Goal: Task Accomplishment & Management: Manage account settings

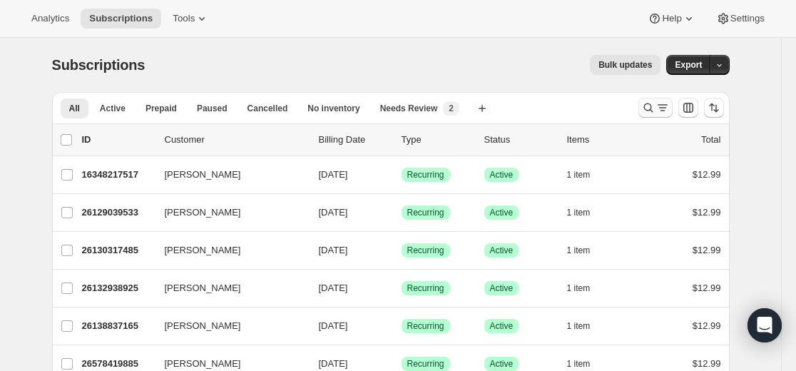
click at [651, 104] on icon "Search and filter results" at bounding box center [648, 108] width 14 height 14
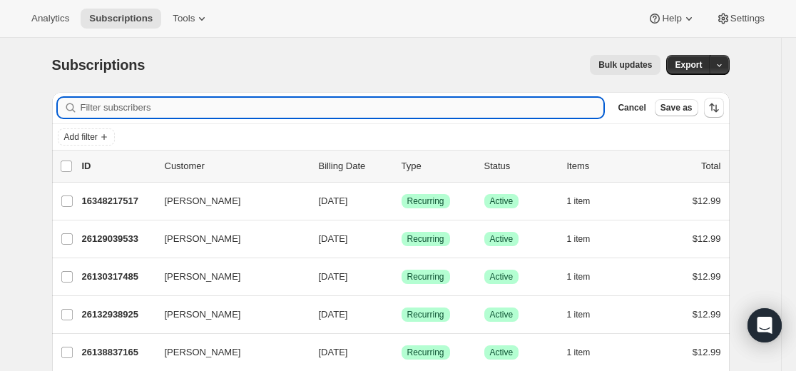
click at [446, 98] on input "Filter subscribers" at bounding box center [342, 108] width 523 height 20
paste input "Weligo2@gmail.com"
type input "Weligo2@gmail.com"
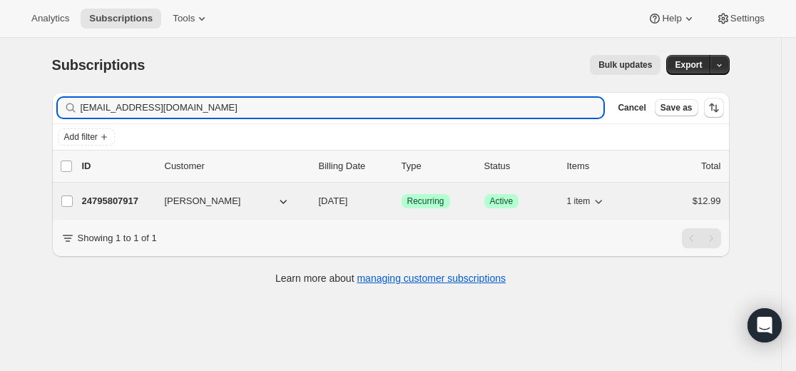
click at [130, 200] on p "24795807917" at bounding box center [117, 201] width 71 height 14
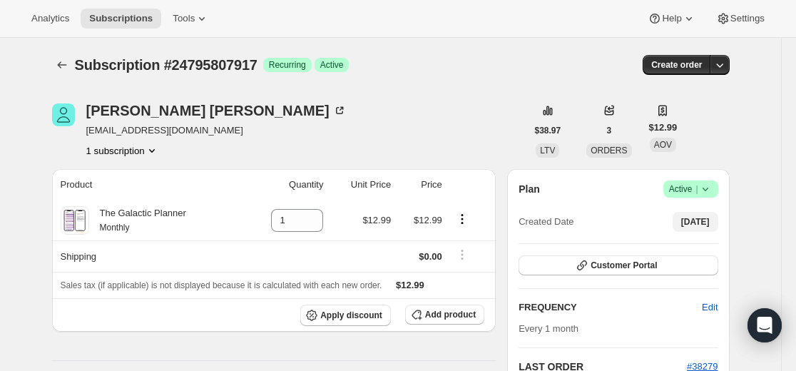
scroll to position [143, 0]
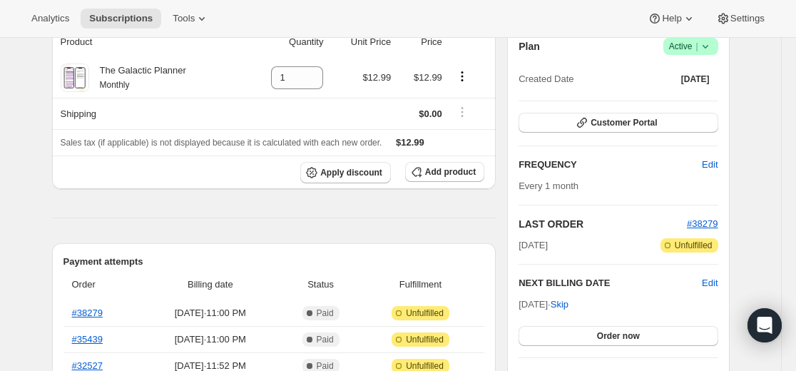
click at [710, 48] on icon at bounding box center [705, 46] width 14 height 14
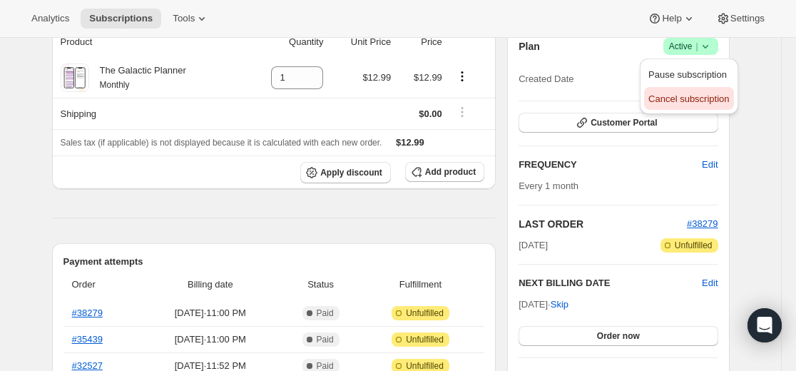
click at [675, 99] on span "Cancel subscription" at bounding box center [688, 98] width 81 height 11
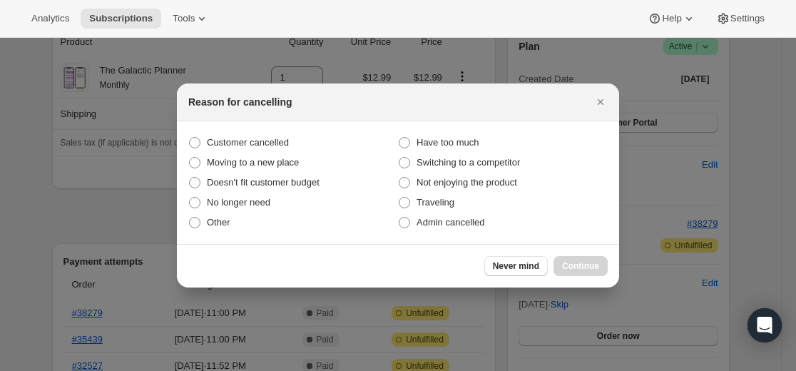
scroll to position [0, 0]
click at [598, 100] on icon "Close" at bounding box center [600, 102] width 14 height 14
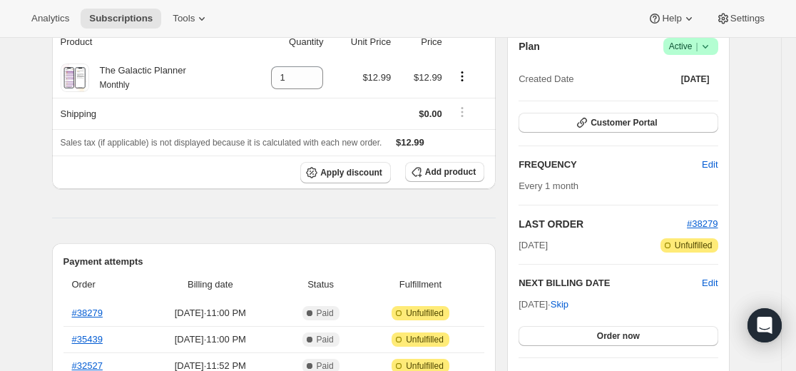
click at [712, 49] on icon at bounding box center [705, 46] width 14 height 14
click at [686, 73] on span "Pause subscription" at bounding box center [687, 74] width 78 height 11
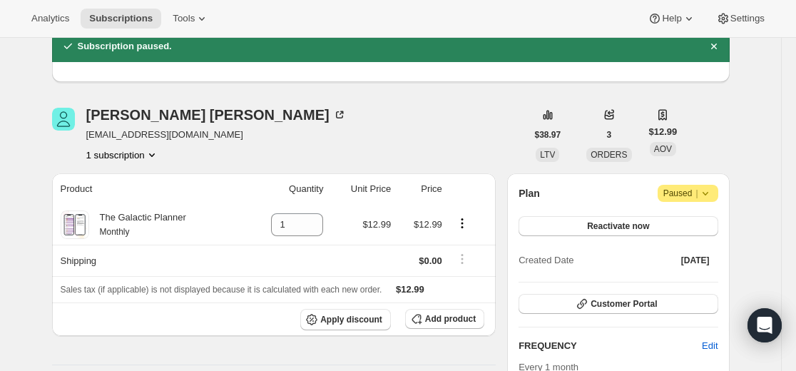
scroll to position [0, 0]
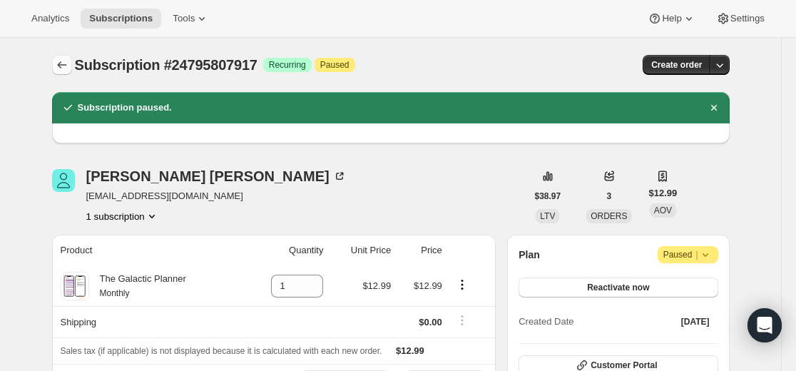
click at [66, 58] on button "Subscriptions" at bounding box center [62, 65] width 20 height 20
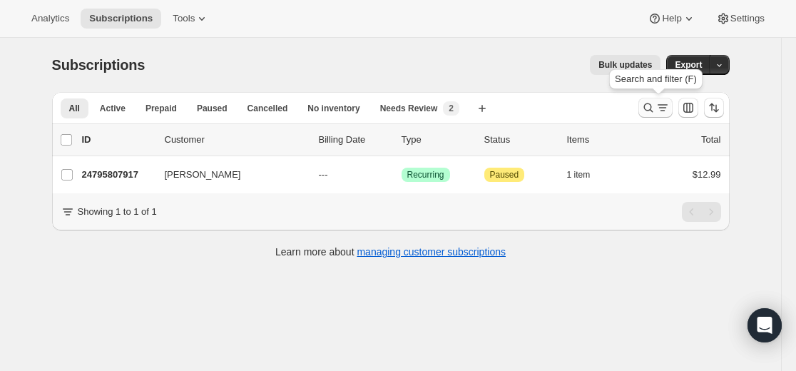
click at [646, 103] on icon "Search and filter results" at bounding box center [648, 108] width 14 height 14
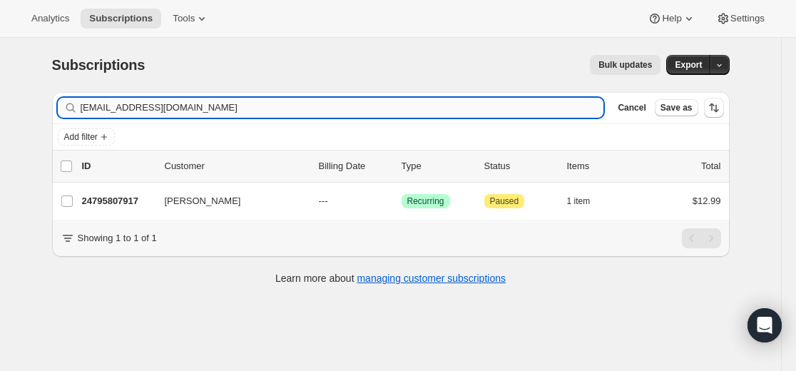
click at [507, 106] on input "Weligo2@gmail.com" at bounding box center [342, 108] width 523 height 20
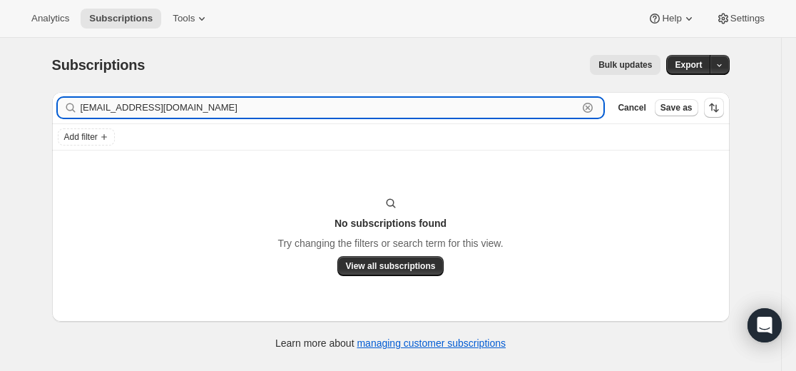
click at [426, 106] on input "kramirezmobilenp@pacbell.net" at bounding box center [330, 108] width 498 height 20
paste input "1687opie@gmail.com"
type input "kr1687opie@gmail.com"
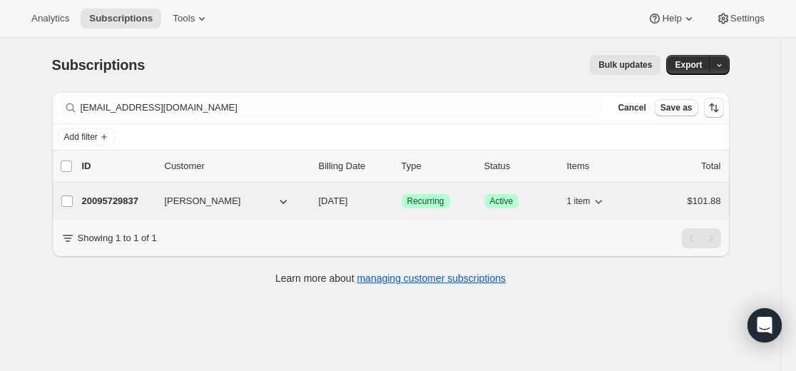
click at [121, 199] on p "20095729837" at bounding box center [117, 201] width 71 height 14
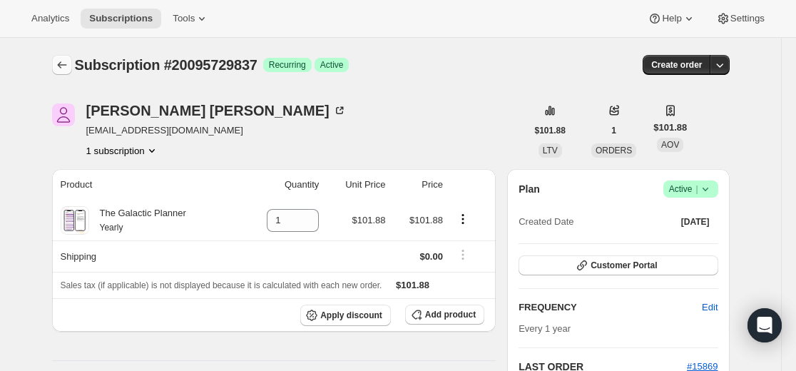
click at [67, 69] on icon "Subscriptions" at bounding box center [62, 65] width 14 height 14
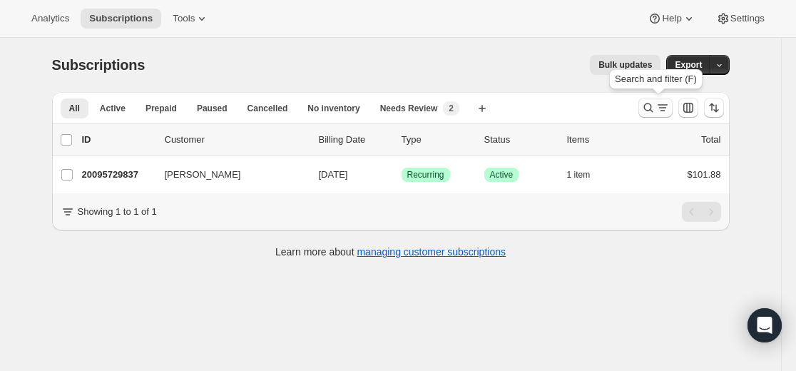
click at [646, 108] on icon "Search and filter results" at bounding box center [648, 108] width 14 height 14
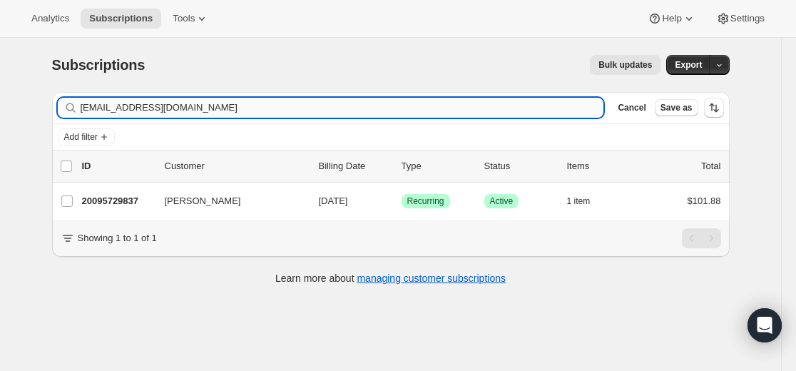
click at [463, 109] on input "kr1687opie@gmail.com" at bounding box center [342, 108] width 523 height 20
type input "ewaannadubicka@gmail.com"
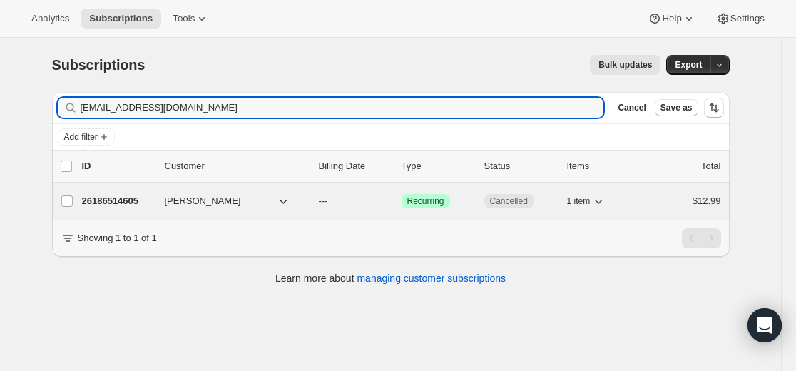
click at [122, 200] on p "26186514605" at bounding box center [117, 201] width 71 height 14
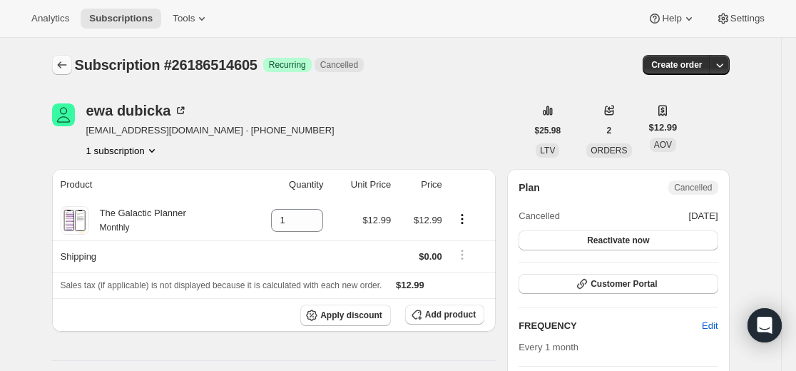
click at [62, 60] on icon "Subscriptions" at bounding box center [62, 65] width 14 height 14
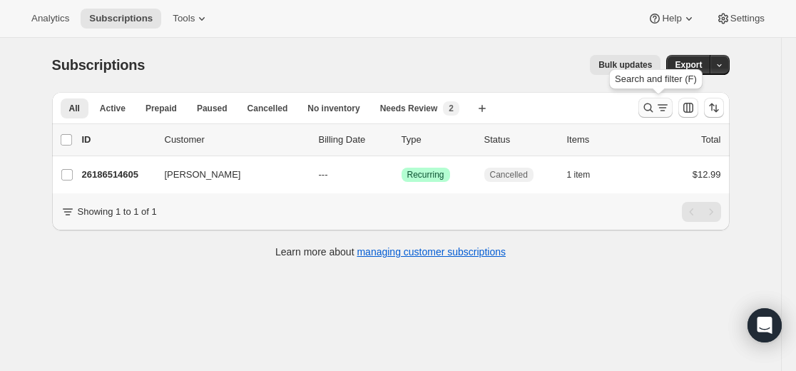
click at [642, 110] on button "Search and filter results" at bounding box center [655, 108] width 34 height 20
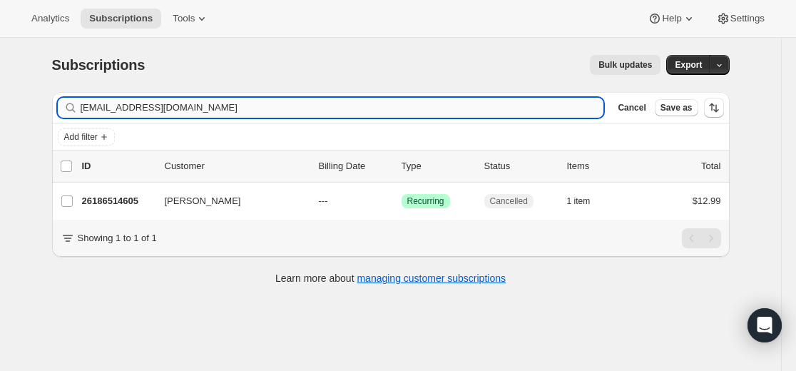
click at [531, 107] on input "ewaannadubicka@gmail.com" at bounding box center [342, 108] width 523 height 20
click at [533, 107] on input "ewaannadubicka@gmail.com" at bounding box center [342, 108] width 523 height 20
click at [534, 107] on input "ewaannadubicka@gmail.com" at bounding box center [342, 108] width 523 height 20
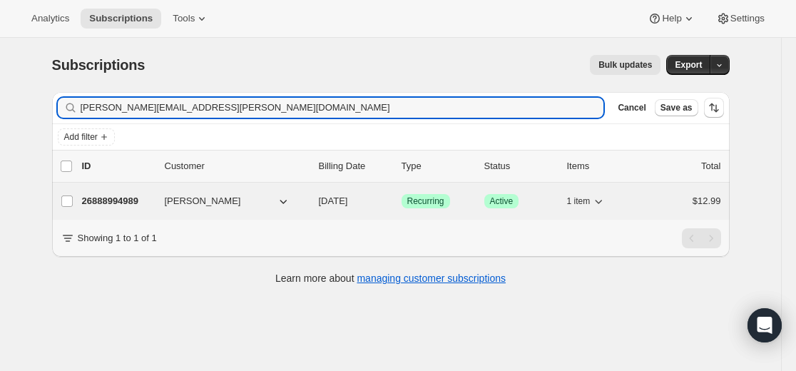
type input "rosemary.lleonart@gmail.com"
click at [123, 198] on p "26888994989" at bounding box center [117, 201] width 71 height 14
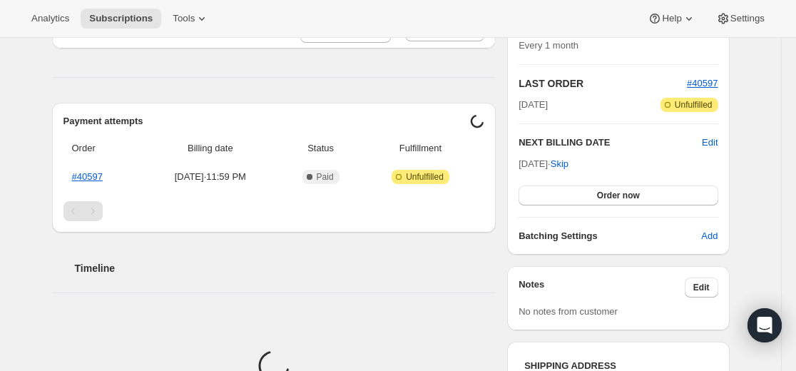
scroll to position [285, 0]
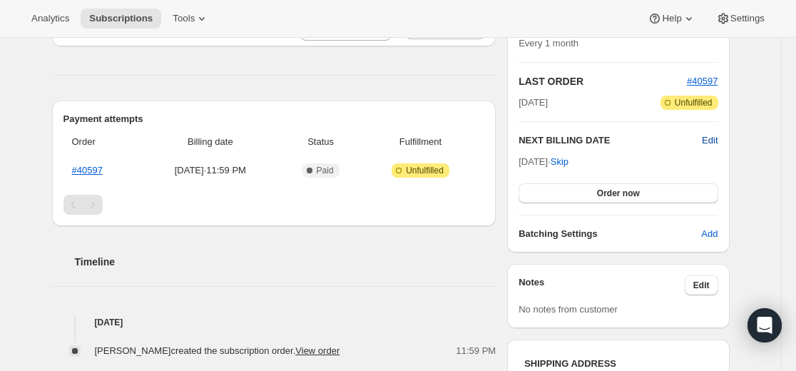
click at [712, 138] on span "Edit" at bounding box center [710, 140] width 16 height 14
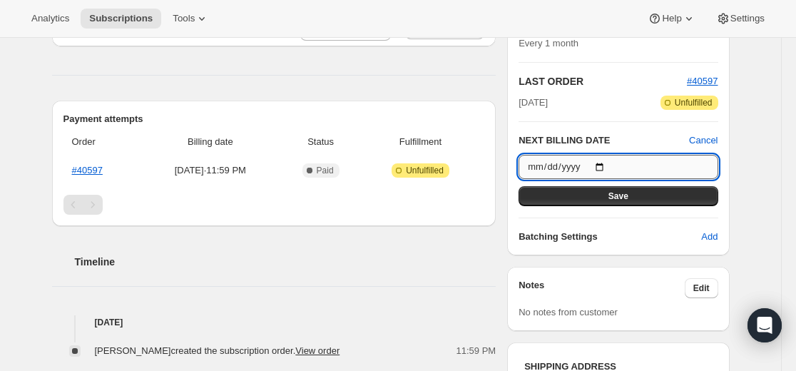
click at [603, 166] on input "2025-09-19" at bounding box center [617, 167] width 199 height 24
click at [607, 164] on input "2025-09-19" at bounding box center [617, 167] width 199 height 24
type input "2025-09-18"
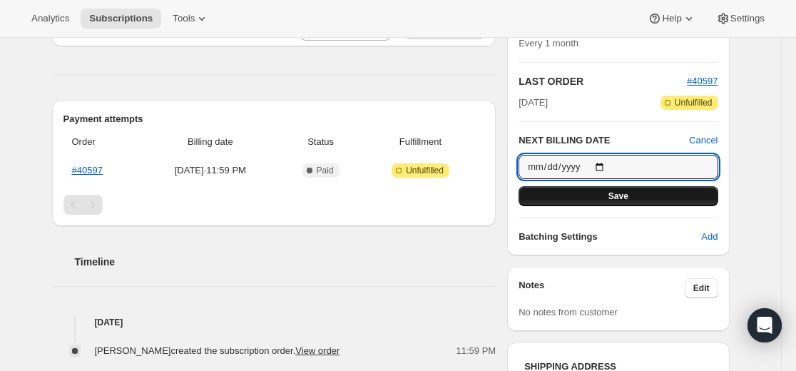
click at [628, 203] on button "Save" at bounding box center [617, 196] width 199 height 20
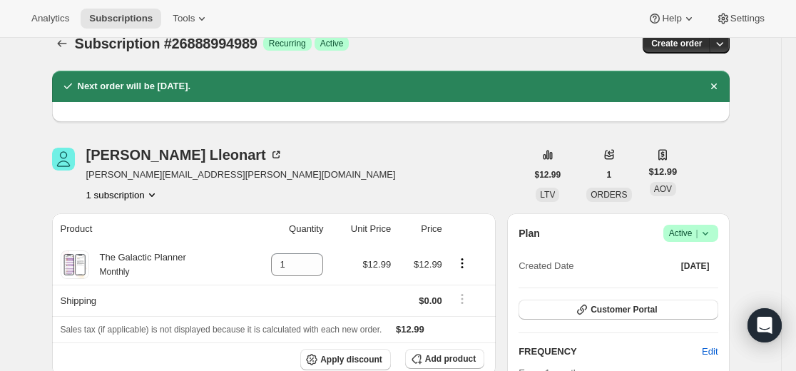
scroll to position [0, 0]
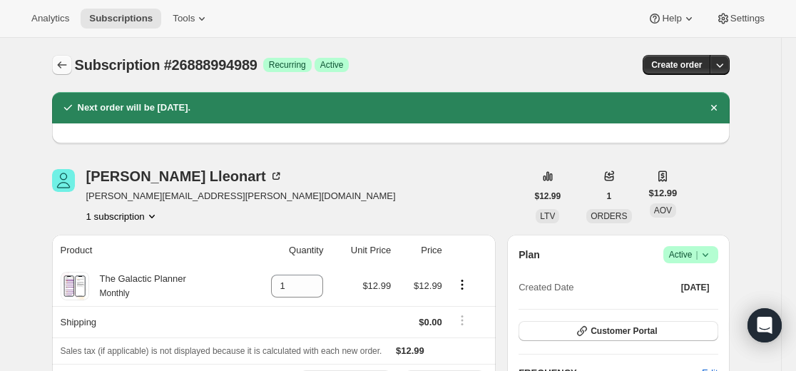
click at [67, 63] on icon "Subscriptions" at bounding box center [62, 65] width 14 height 14
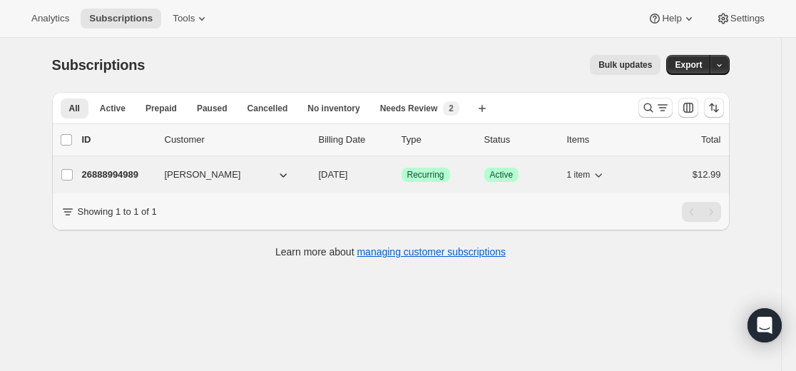
click at [138, 175] on p "26888994989" at bounding box center [117, 175] width 71 height 14
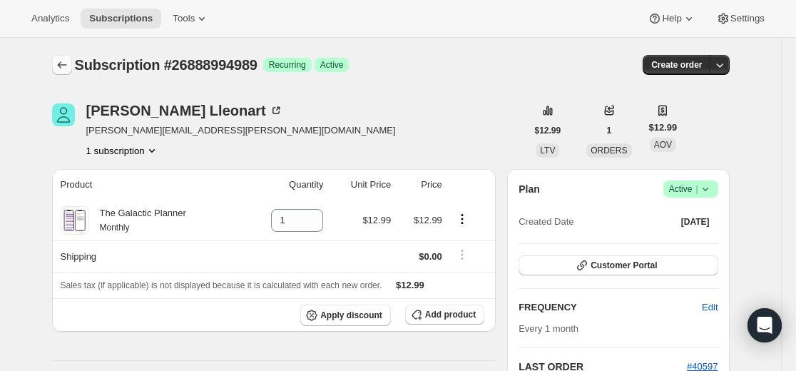
click at [63, 66] on icon "Subscriptions" at bounding box center [62, 65] width 14 height 14
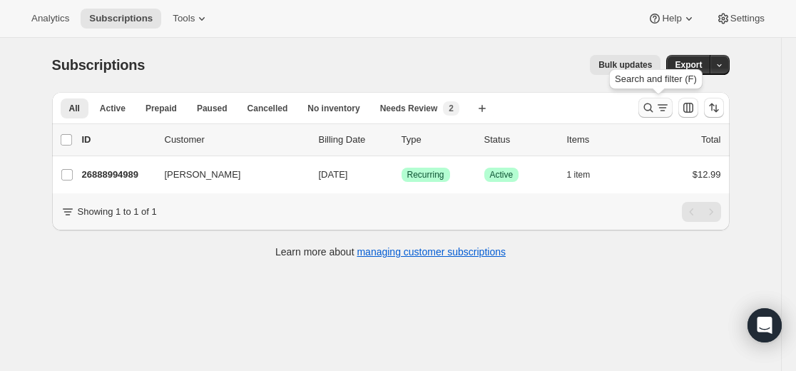
click at [655, 108] on icon "Search and filter results" at bounding box center [648, 108] width 14 height 14
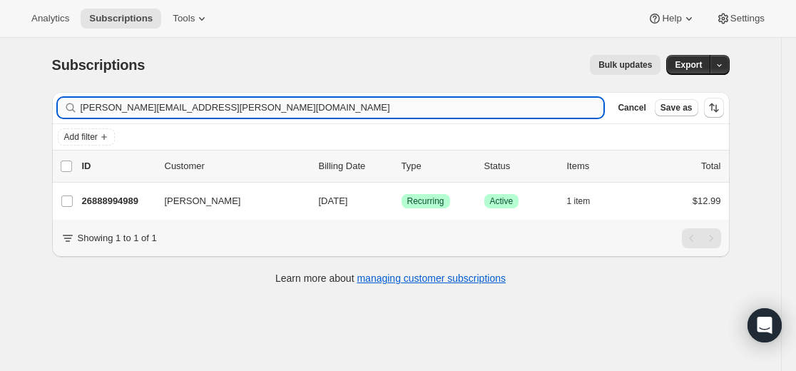
click at [443, 110] on input "rosemary.lleonart@gmail.com" at bounding box center [342, 108] width 523 height 20
type input "dddeeeyyy@gmail.com"
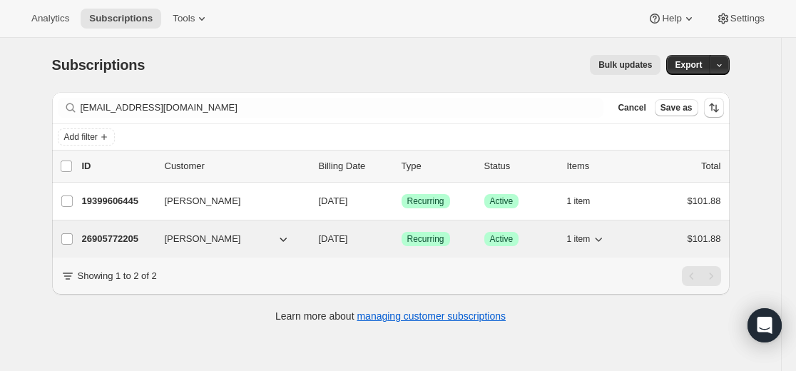
click at [128, 238] on p "26905772205" at bounding box center [117, 239] width 71 height 14
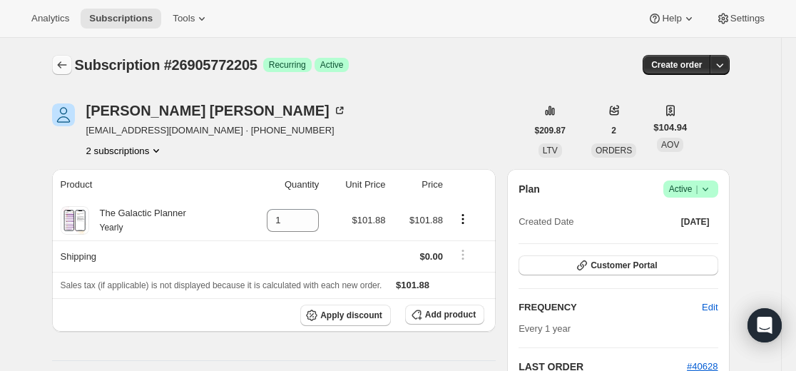
click at [65, 64] on icon "Subscriptions" at bounding box center [62, 65] width 14 height 14
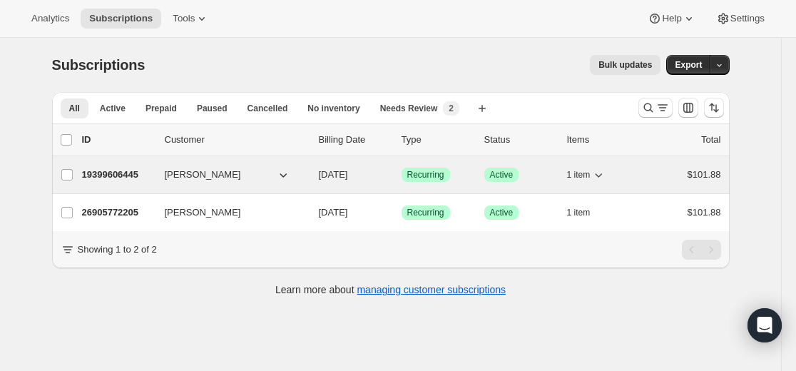
click at [134, 172] on p "19399606445" at bounding box center [117, 175] width 71 height 14
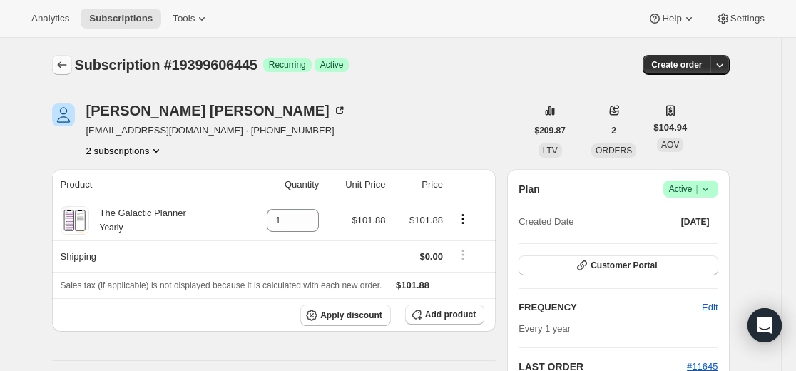
click at [68, 63] on icon "Subscriptions" at bounding box center [62, 65] width 14 height 14
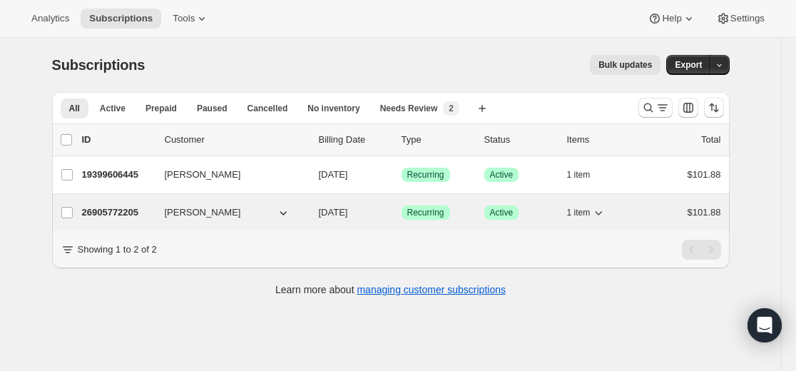
click at [121, 211] on p "26905772205" at bounding box center [117, 212] width 71 height 14
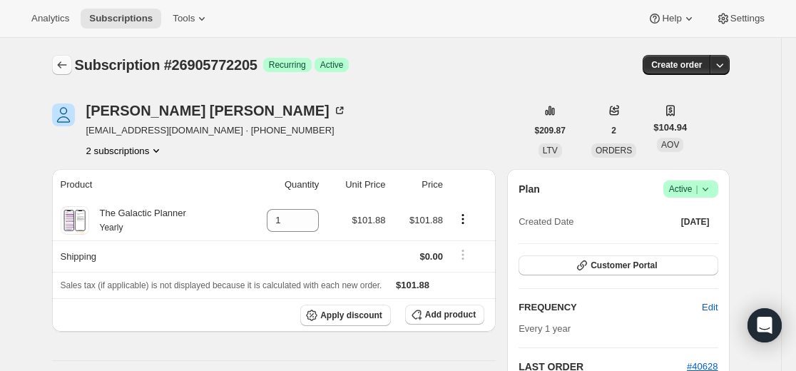
click at [68, 64] on icon "Subscriptions" at bounding box center [62, 65] width 14 height 14
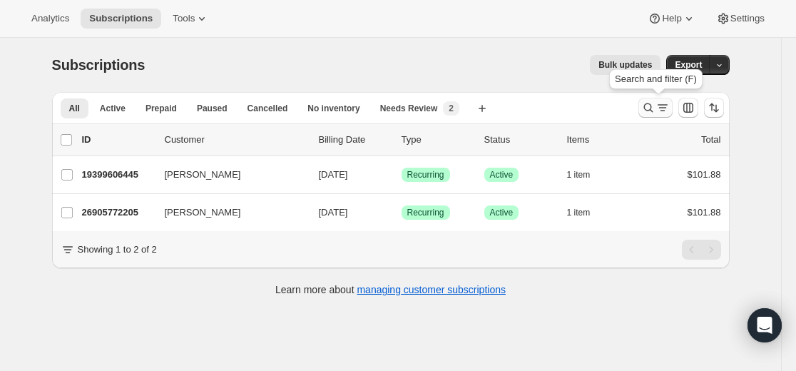
click at [644, 105] on icon "Search and filter results" at bounding box center [648, 108] width 14 height 14
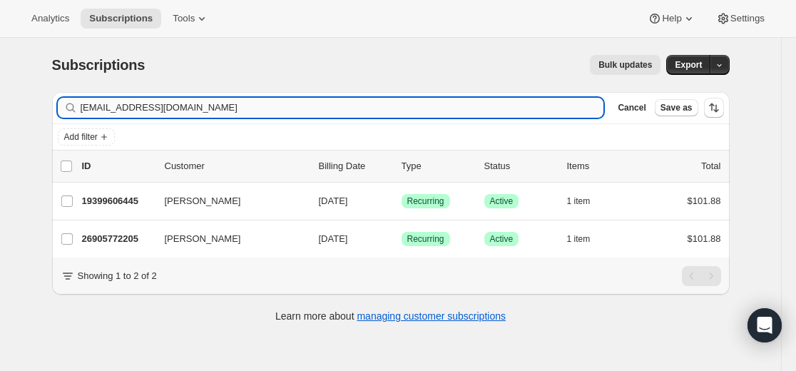
click at [491, 110] on input "dddeeeyyy@gmail.com" at bounding box center [342, 108] width 523 height 20
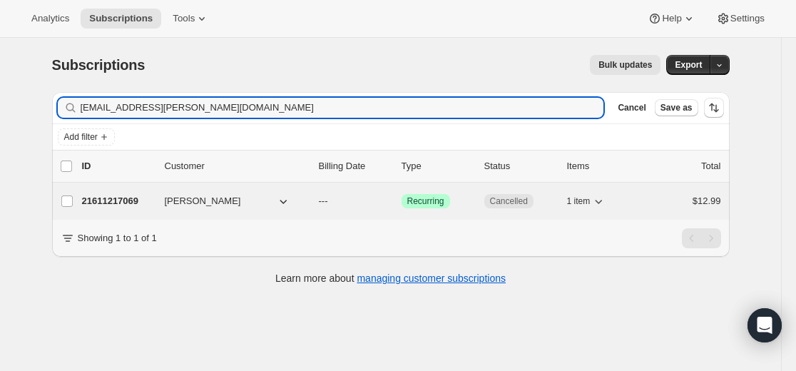
type input "deepak.sridhara@gmail.com"
click at [126, 199] on p "21611217069" at bounding box center [117, 201] width 71 height 14
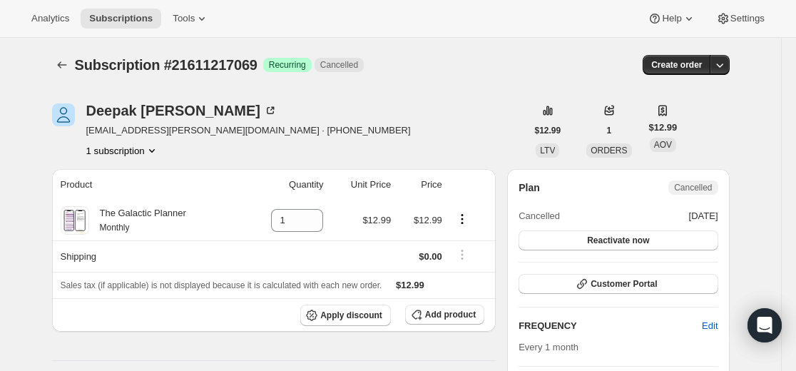
click at [75, 62] on div at bounding box center [63, 65] width 23 height 20
click at [69, 62] on icon "Subscriptions" at bounding box center [62, 65] width 14 height 14
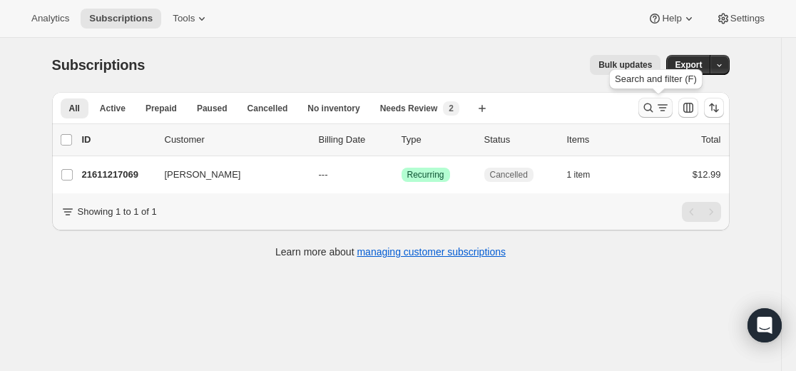
click at [642, 106] on button "Search and filter results" at bounding box center [655, 108] width 34 height 20
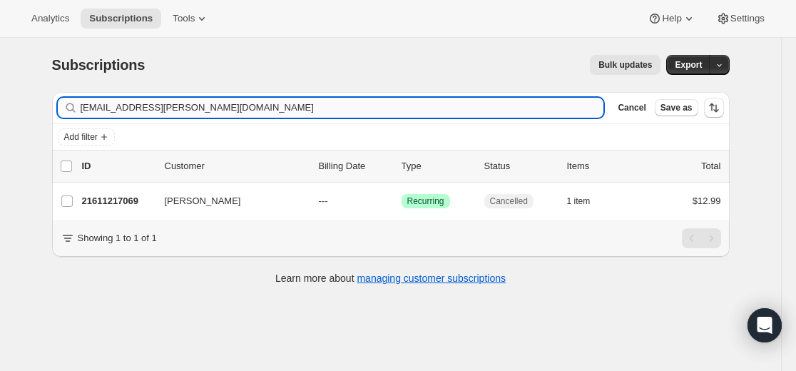
click at [471, 108] on input "deepak.sridhara@gmail.com" at bounding box center [342, 108] width 523 height 20
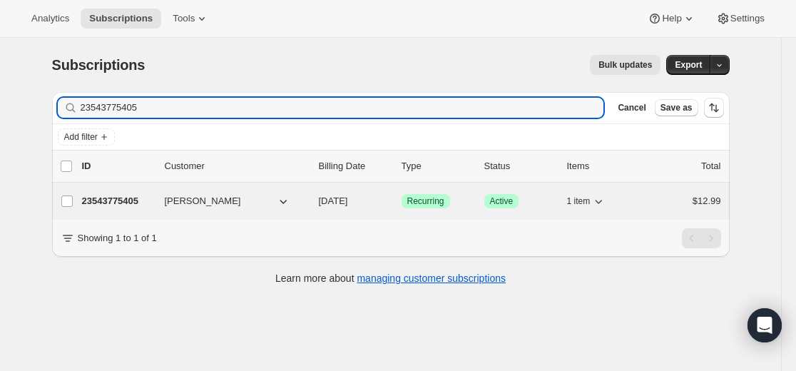
type input "23543775405"
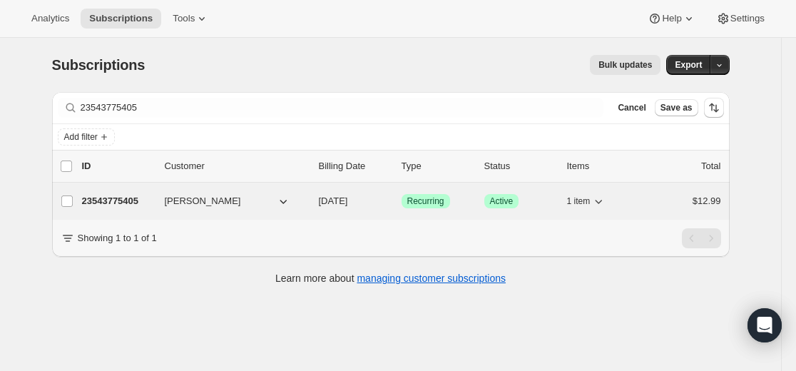
click at [135, 201] on p "23543775405" at bounding box center [117, 201] width 71 height 14
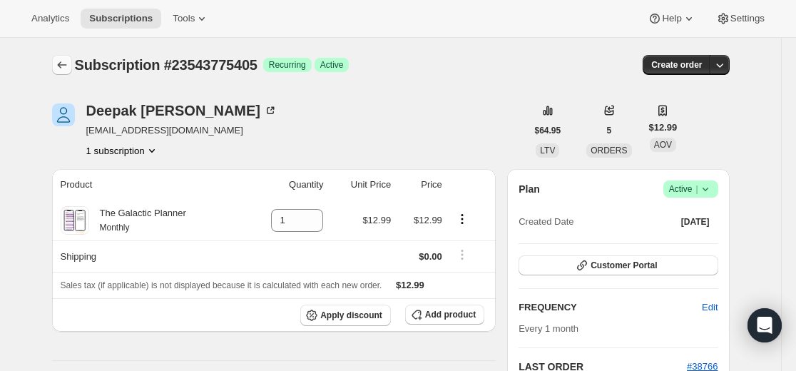
click at [63, 68] on icon "Subscriptions" at bounding box center [62, 65] width 14 height 14
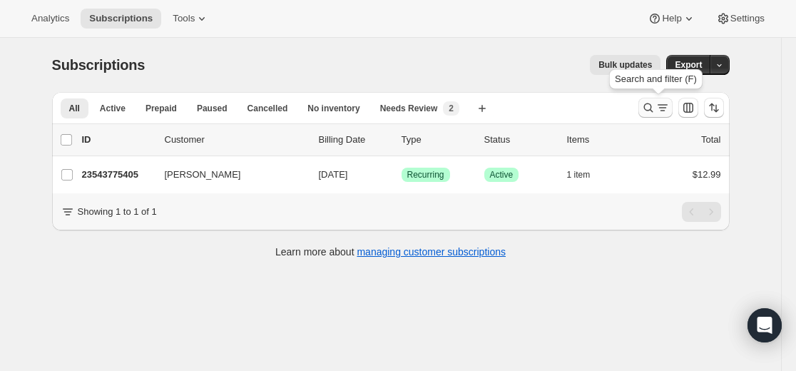
click at [646, 113] on icon "Search and filter results" at bounding box center [648, 108] width 14 height 14
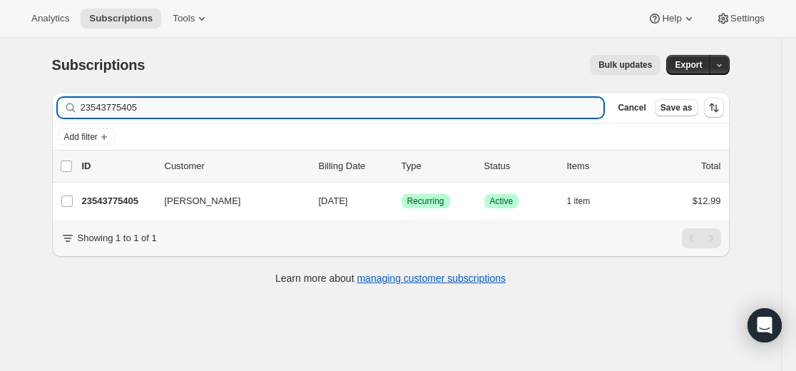
click at [523, 108] on input "23543775405" at bounding box center [342, 108] width 523 height 20
type input "alefasidou@web.de"
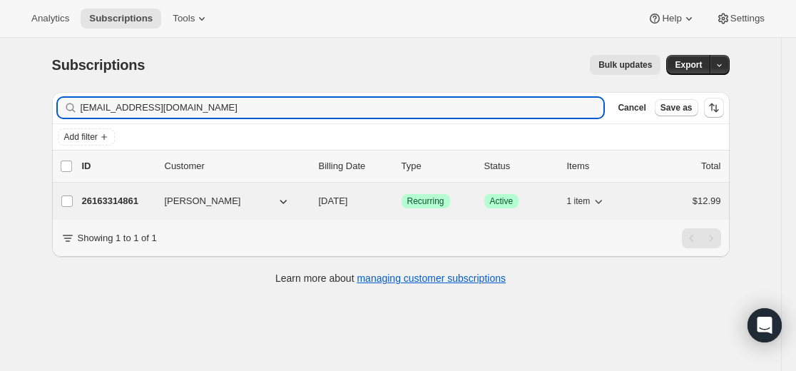
click at [133, 198] on p "26163314861" at bounding box center [117, 201] width 71 height 14
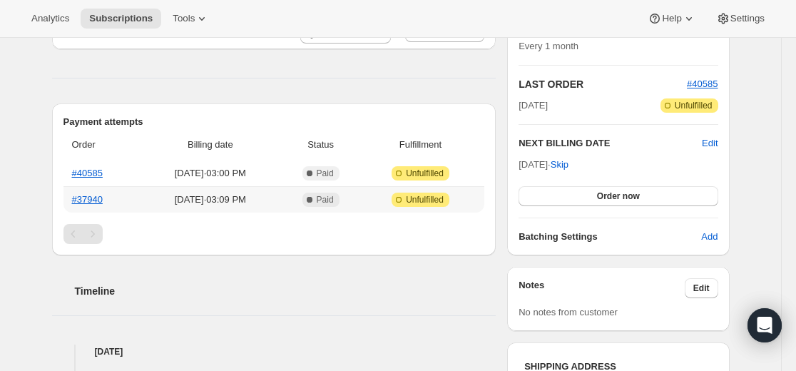
scroll to position [285, 0]
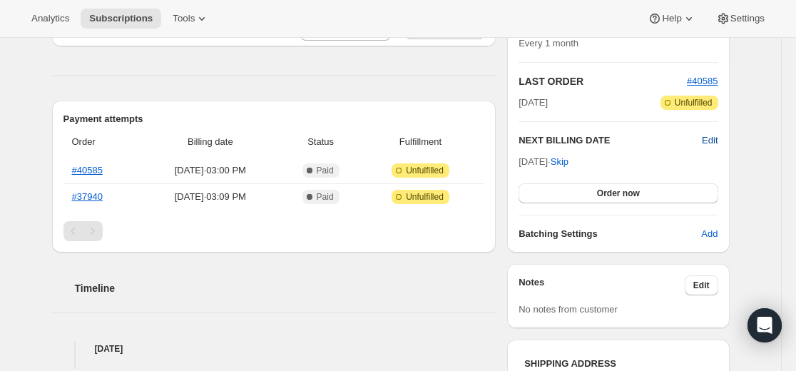
click at [711, 140] on span "Edit" at bounding box center [710, 140] width 16 height 14
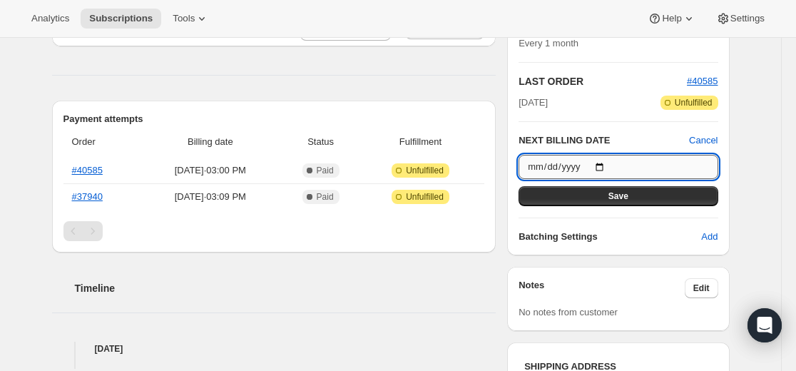
click at [610, 165] on input "2025-09-19" at bounding box center [617, 167] width 199 height 24
type input "2025-09-18"
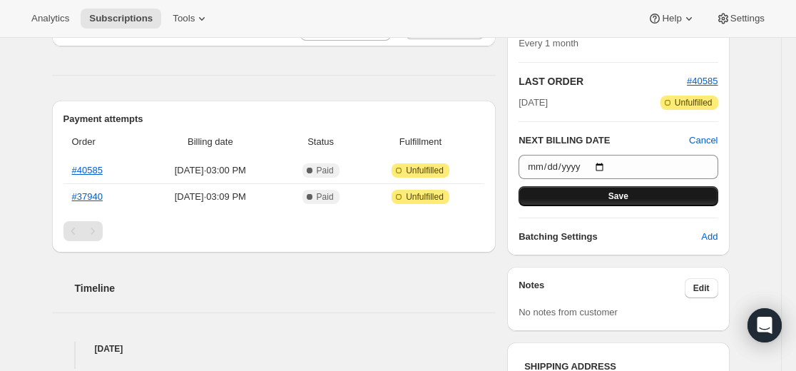
click at [610, 196] on button "Save" at bounding box center [617, 196] width 199 height 20
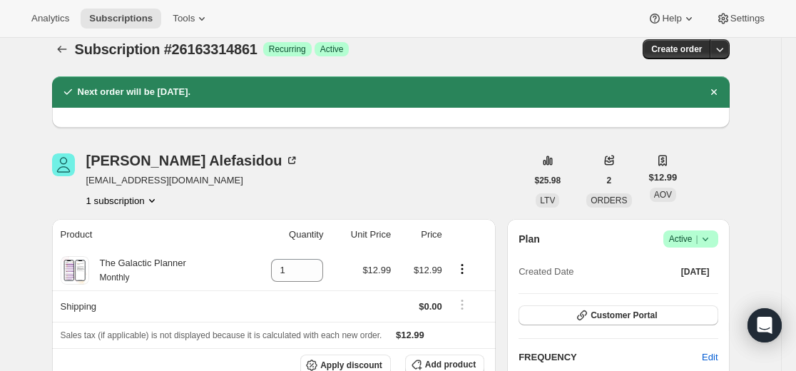
scroll to position [0, 0]
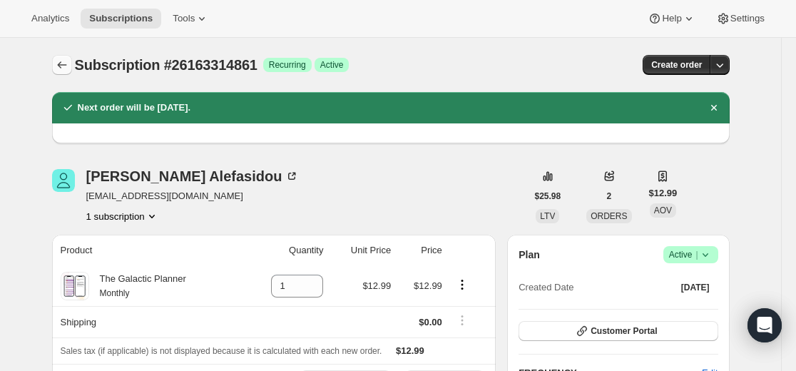
click at [61, 68] on icon "Subscriptions" at bounding box center [62, 65] width 14 height 14
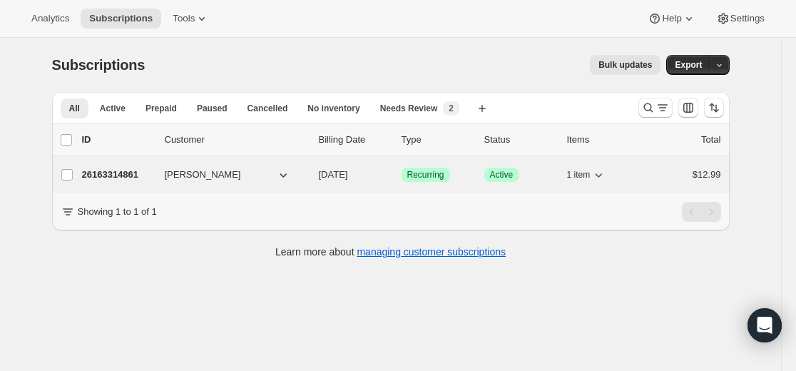
click at [119, 172] on p "26163314861" at bounding box center [117, 175] width 71 height 14
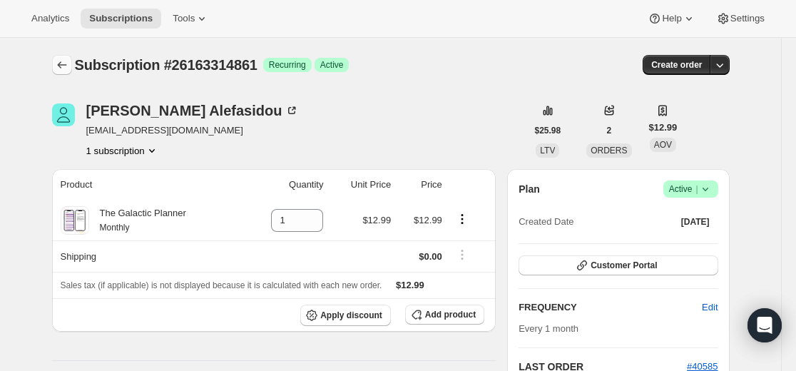
click at [69, 66] on icon "Subscriptions" at bounding box center [62, 65] width 14 height 14
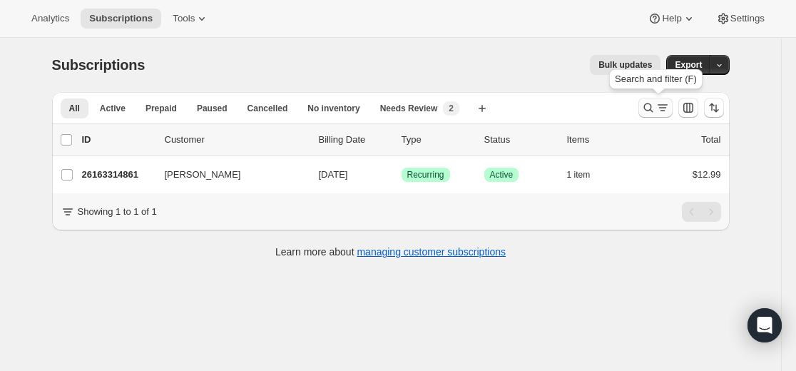
click at [652, 111] on icon "Search and filter results" at bounding box center [647, 107] width 9 height 9
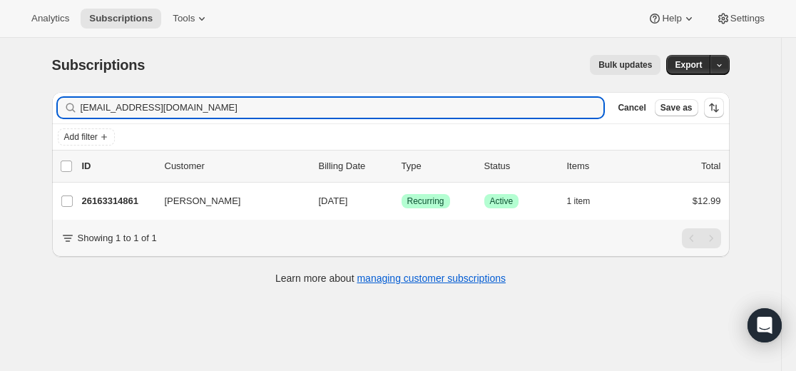
click at [454, 118] on div "Filter subscribers alefasidou@web.de Clear Cancel Save as" at bounding box center [390, 107] width 677 height 31
click at [454, 110] on input "alefasidou@web.de" at bounding box center [330, 108] width 498 height 20
paste input "borsboom49@gmail.com"
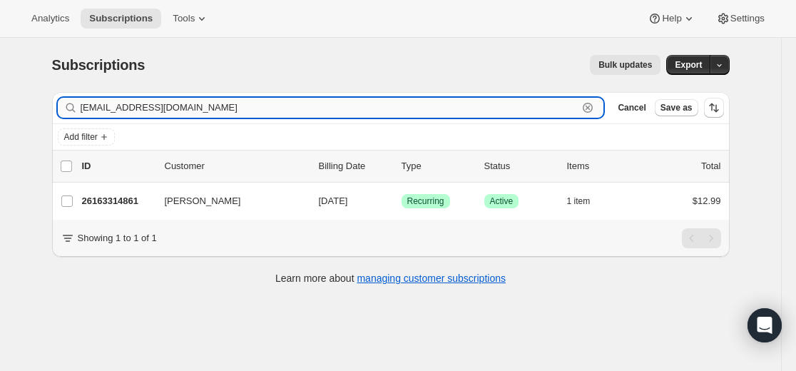
type input "borsboom49@gmail.com"
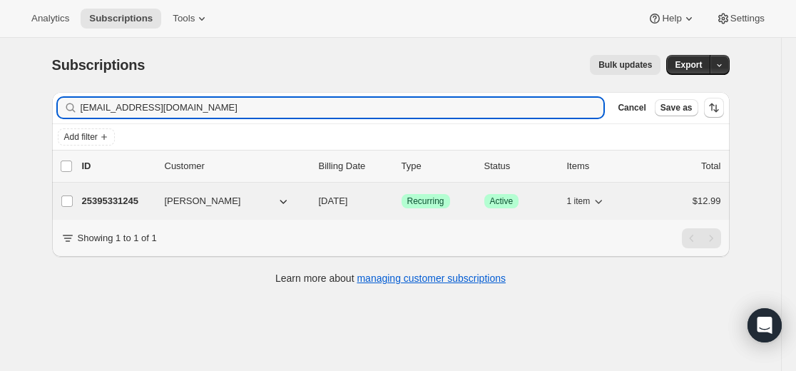
click at [115, 200] on p "25395331245" at bounding box center [117, 201] width 71 height 14
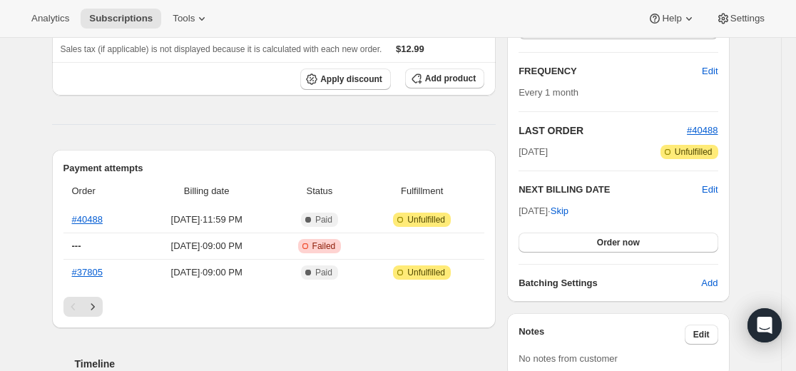
scroll to position [285, 0]
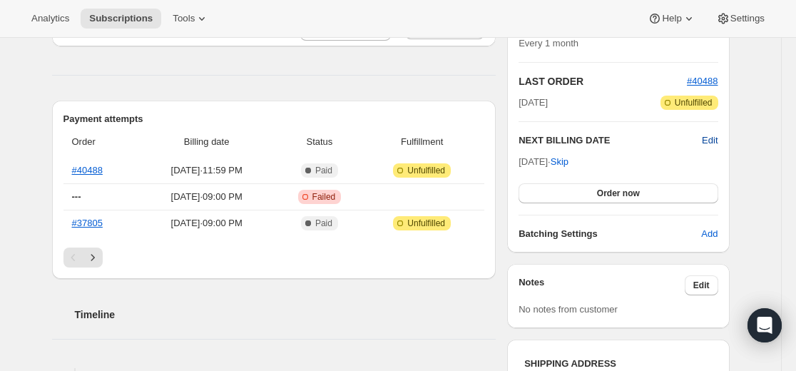
click at [714, 142] on span "Edit" at bounding box center [710, 140] width 16 height 14
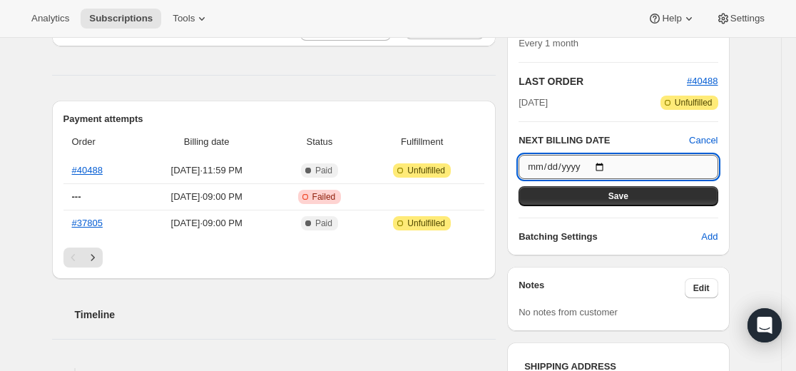
click at [610, 166] on input "2025-09-17" at bounding box center [617, 167] width 199 height 24
type input "2025-09-16"
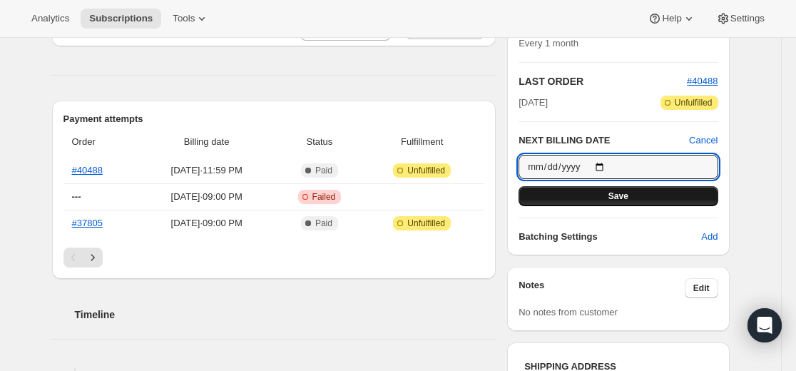
click at [641, 200] on button "Save" at bounding box center [617, 196] width 199 height 20
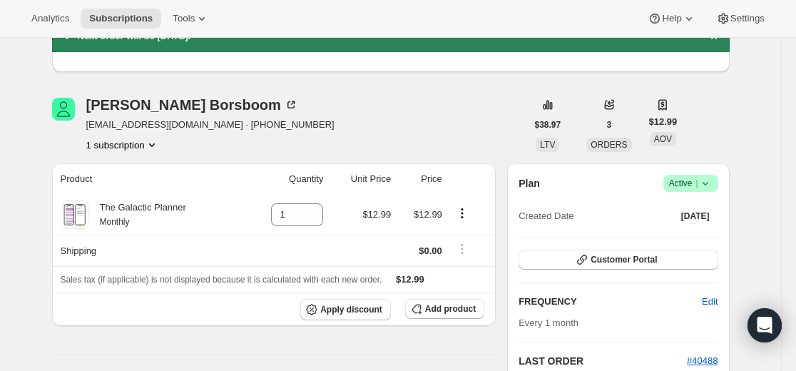
scroll to position [0, 0]
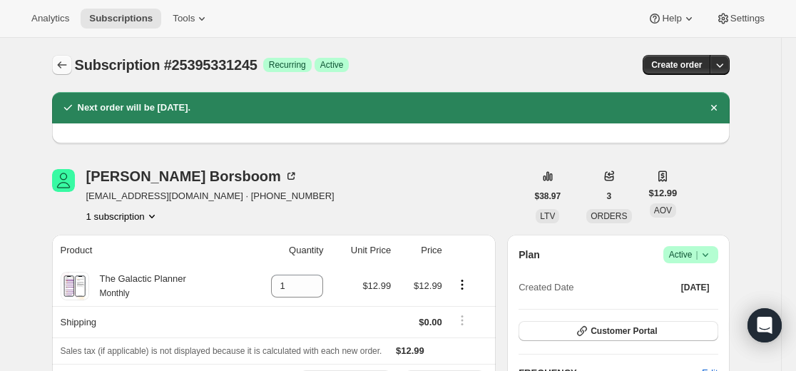
click at [59, 63] on icon "Subscriptions" at bounding box center [62, 65] width 14 height 14
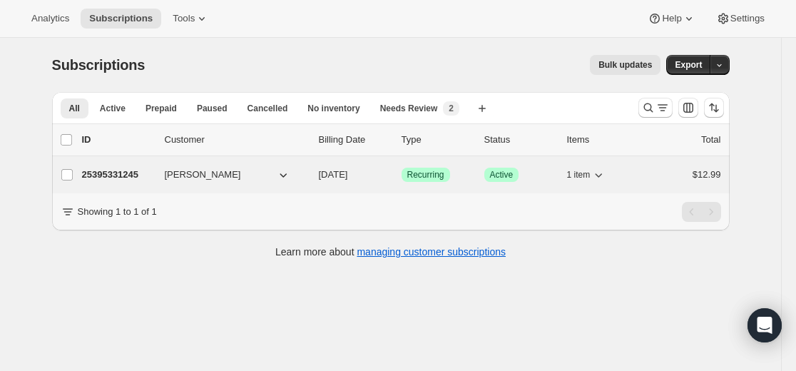
click at [120, 178] on p "25395331245" at bounding box center [117, 175] width 71 height 14
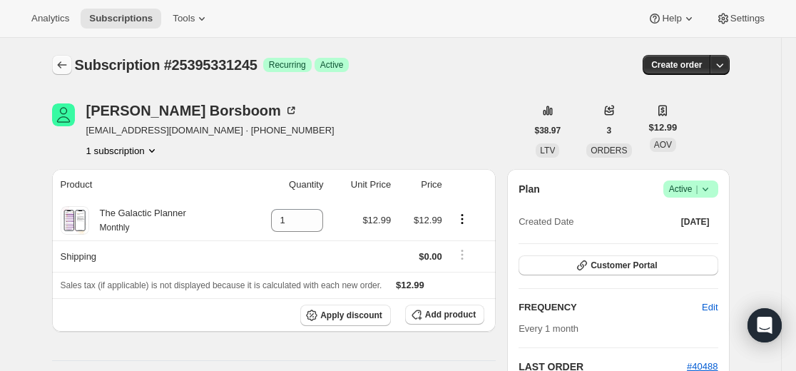
click at [62, 66] on icon "Subscriptions" at bounding box center [61, 64] width 9 height 7
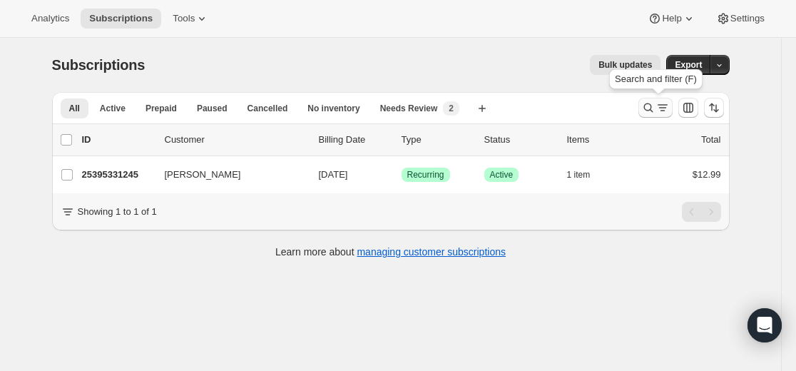
click at [649, 110] on icon "Search and filter results" at bounding box center [648, 108] width 14 height 14
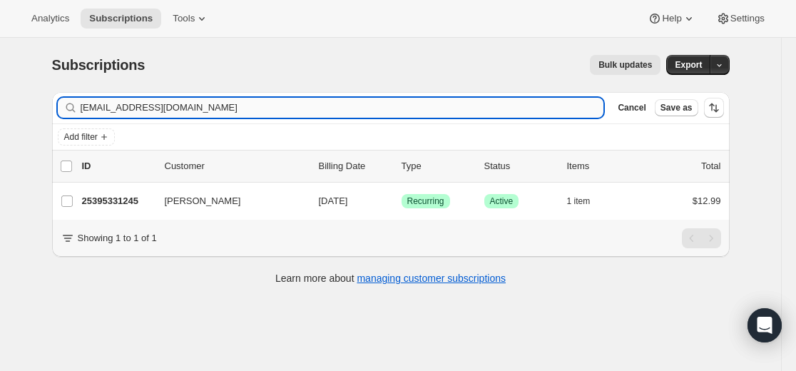
click at [451, 101] on input "borsboom49@gmail.com" at bounding box center [342, 108] width 523 height 20
type input "suzshann11@gmail.com"
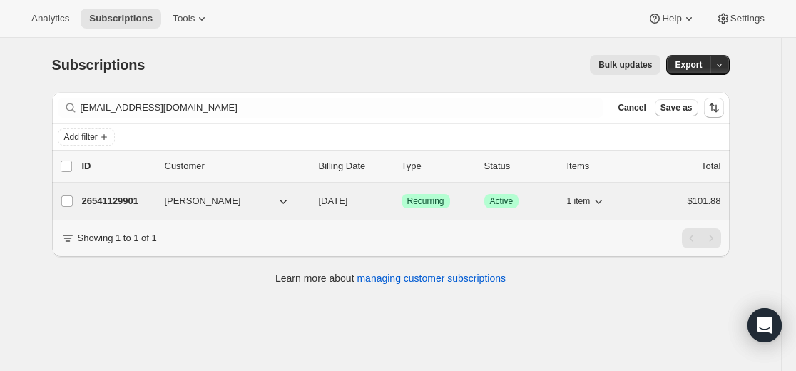
click at [129, 198] on p "26541129901" at bounding box center [117, 201] width 71 height 14
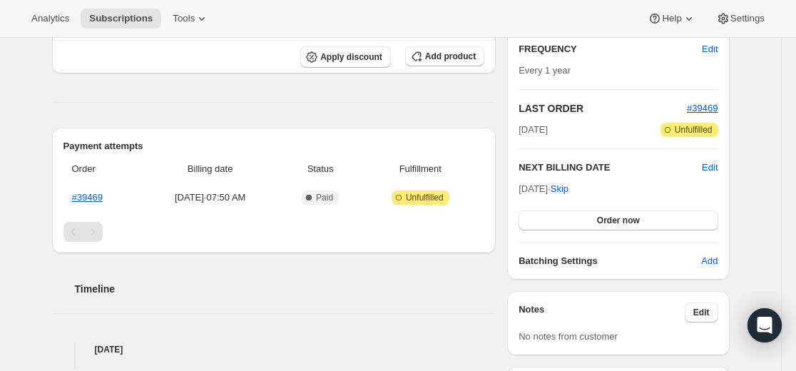
scroll to position [285, 0]
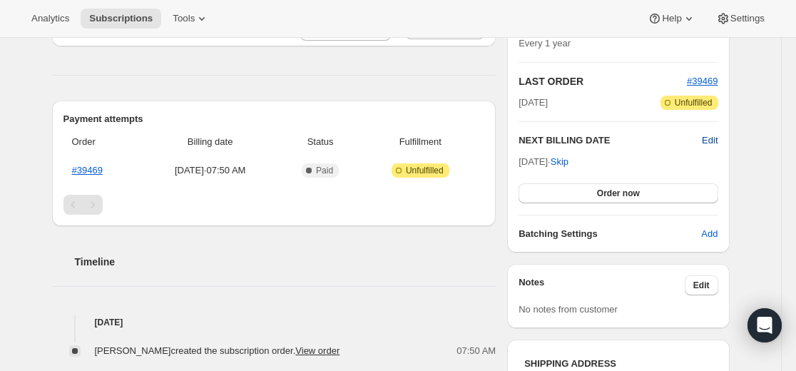
click at [714, 140] on span "Edit" at bounding box center [710, 140] width 16 height 14
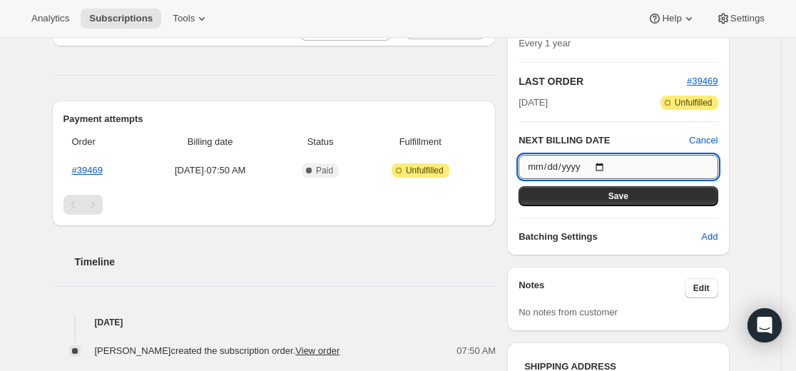
click at [610, 166] on input "2026-08-05" at bounding box center [617, 167] width 199 height 24
type input "2026-08-04"
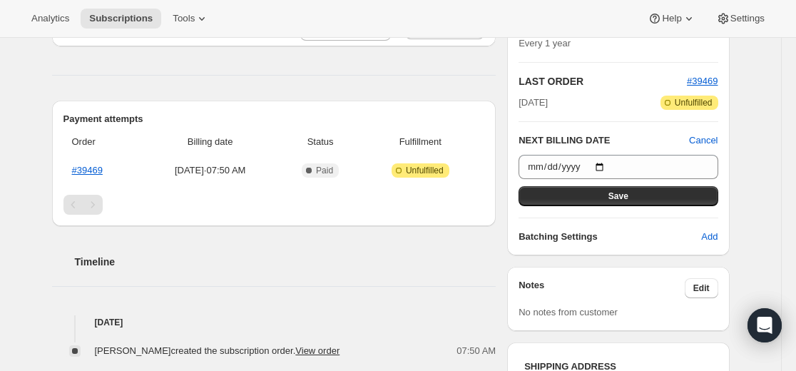
click at [627, 201] on span "Save" at bounding box center [618, 195] width 20 height 11
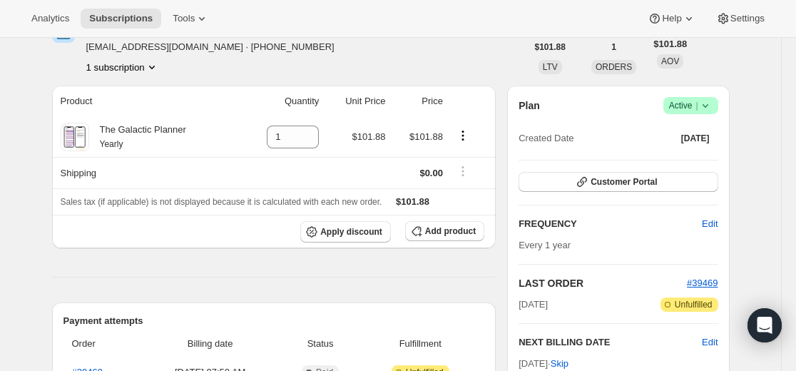
scroll to position [0, 0]
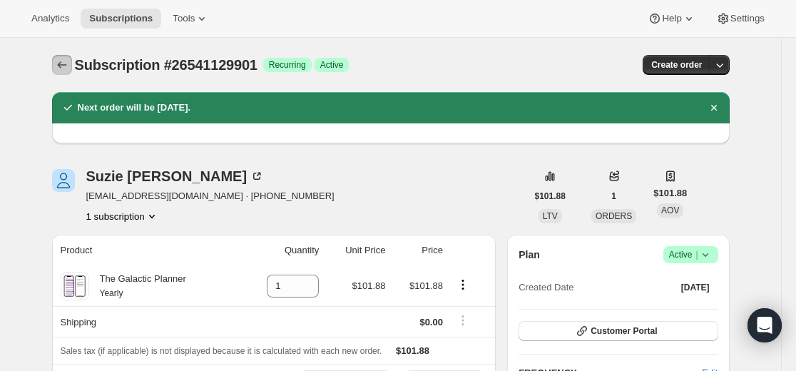
drag, startPoint x: 71, startPoint y: 66, endPoint x: 63, endPoint y: 35, distance: 32.5
click at [69, 66] on icon "Subscriptions" at bounding box center [62, 65] width 14 height 14
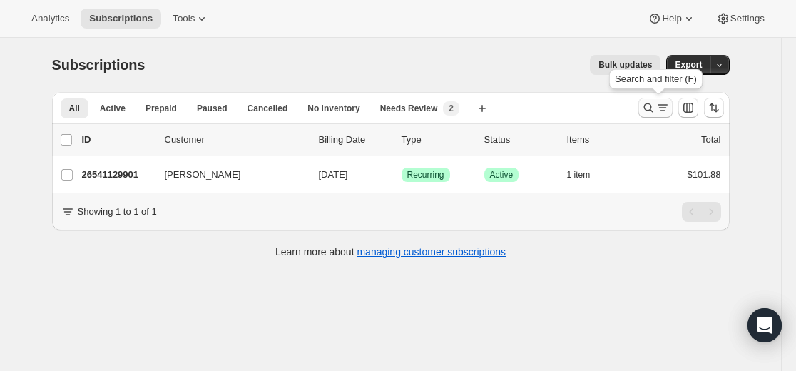
click at [654, 110] on icon "Search and filter results" at bounding box center [648, 108] width 14 height 14
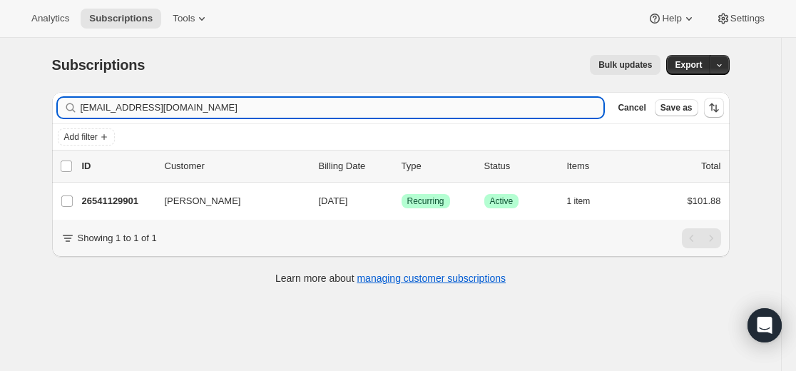
click at [450, 112] on input "suzshann11@gmail.com" at bounding box center [342, 108] width 523 height 20
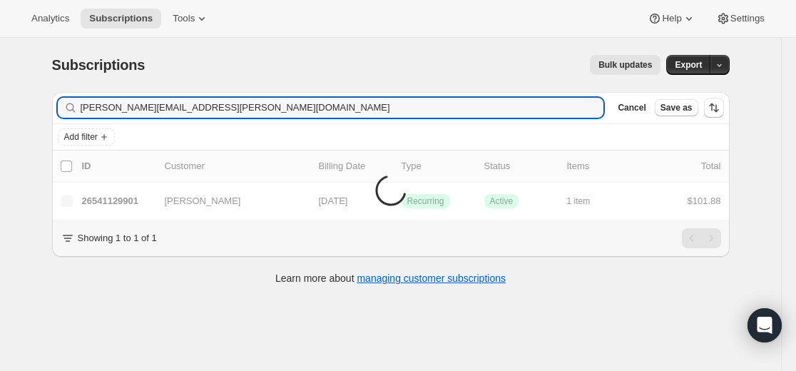
type input "joelene.reck@gmail.com"
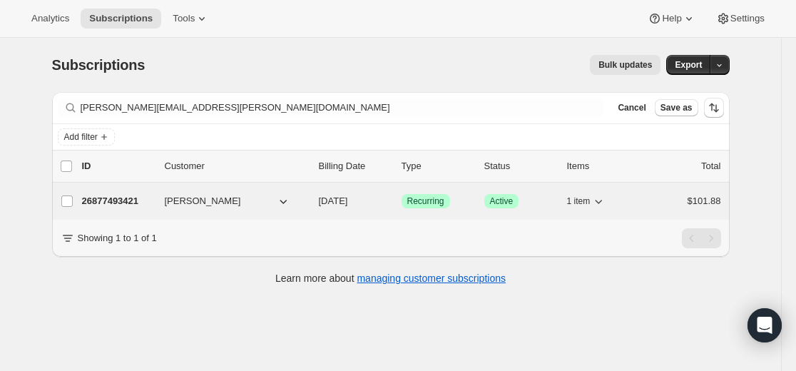
click at [126, 200] on p "26877493421" at bounding box center [117, 201] width 71 height 14
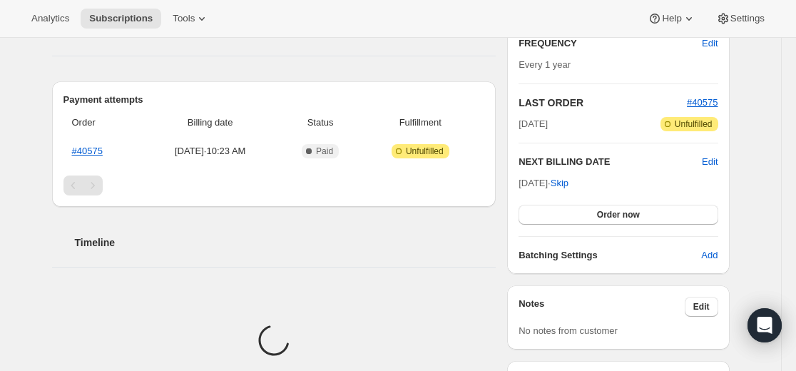
scroll to position [285, 0]
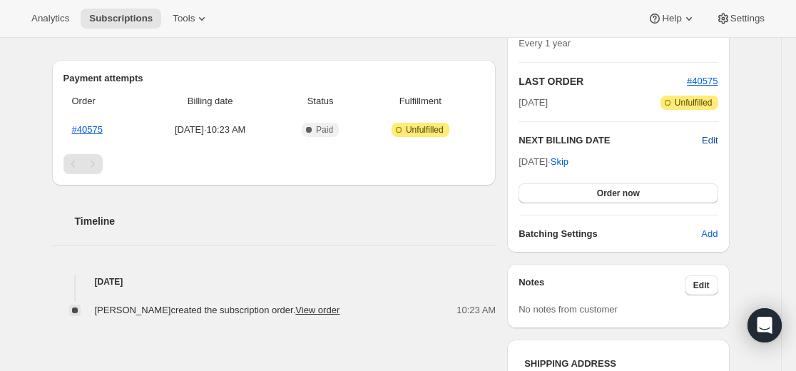
click at [713, 141] on span "Edit" at bounding box center [710, 140] width 16 height 14
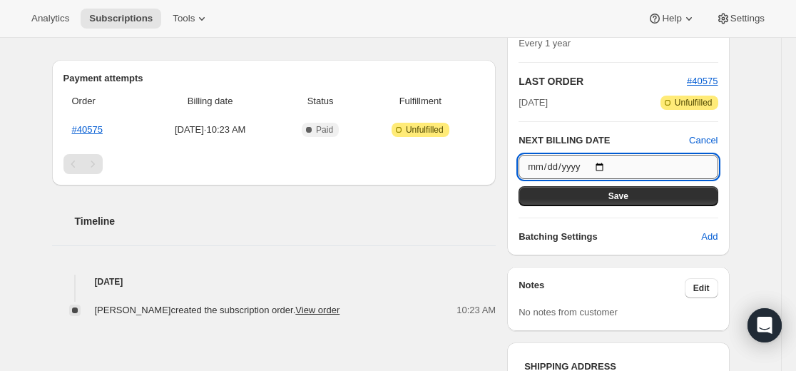
click at [608, 166] on input "2026-08-19" at bounding box center [617, 167] width 199 height 24
type input "2026-08-18"
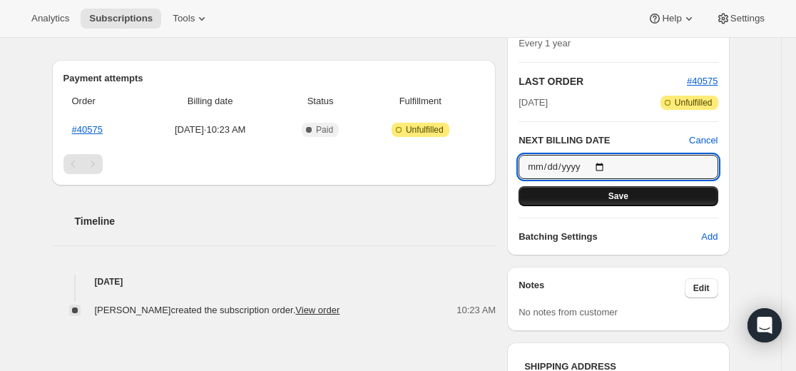
click at [626, 197] on span "Save" at bounding box center [618, 195] width 20 height 11
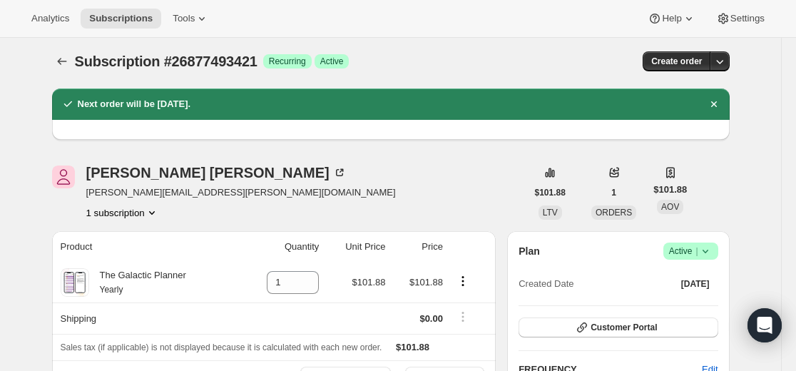
scroll to position [0, 0]
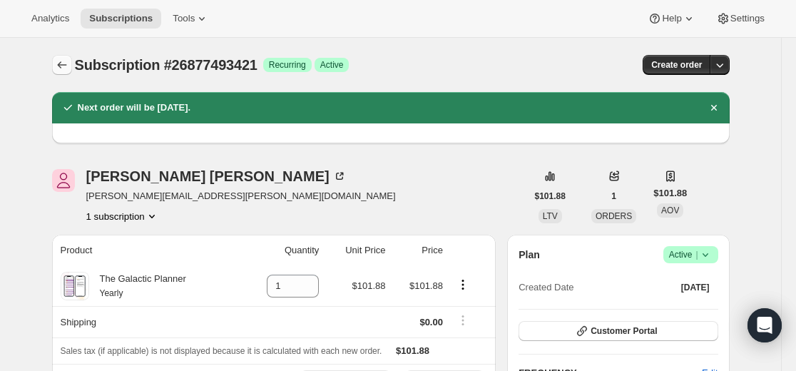
click at [62, 68] on icon "Subscriptions" at bounding box center [62, 65] width 14 height 14
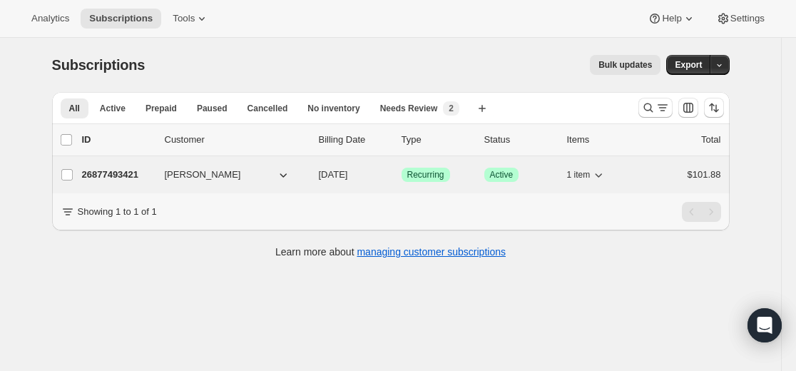
click at [121, 176] on p "26877493421" at bounding box center [117, 175] width 71 height 14
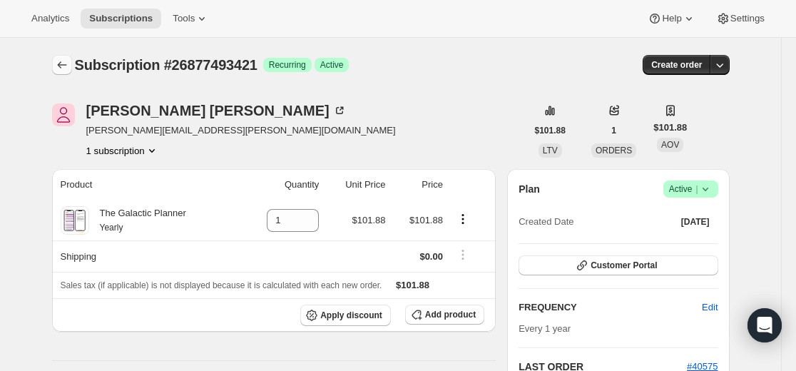
click at [63, 56] on button "Subscriptions" at bounding box center [62, 65] width 20 height 20
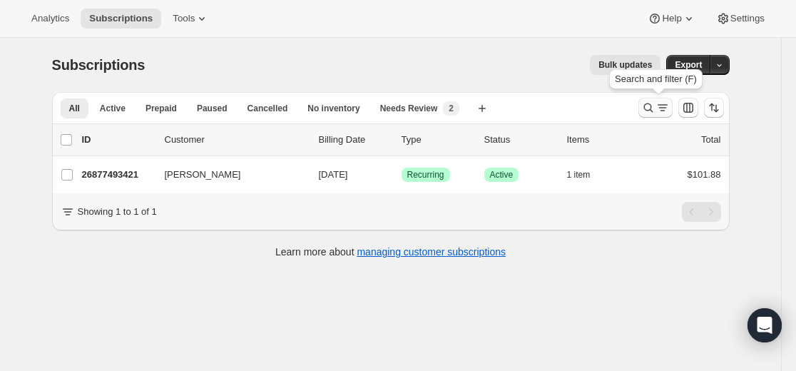
click at [648, 108] on icon "Search and filter results" at bounding box center [648, 108] width 14 height 14
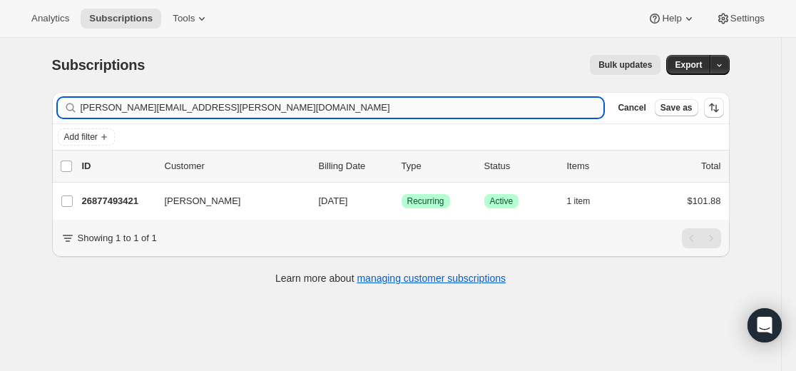
click at [509, 103] on input "joelene.reck@gmail.com" at bounding box center [342, 108] width 523 height 20
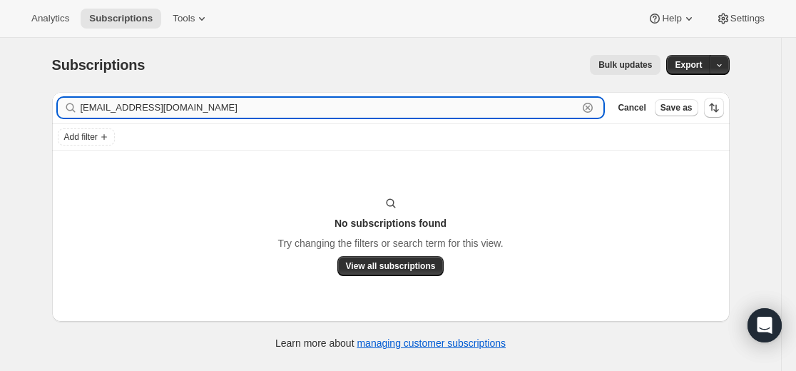
click at [236, 111] on input "moloneyric@icloud.com" at bounding box center [330, 108] width 498 height 20
paste input "Lbae7711@gmail"
click at [169, 111] on input "Lbae7711@gmail.com" at bounding box center [330, 108] width 498 height 20
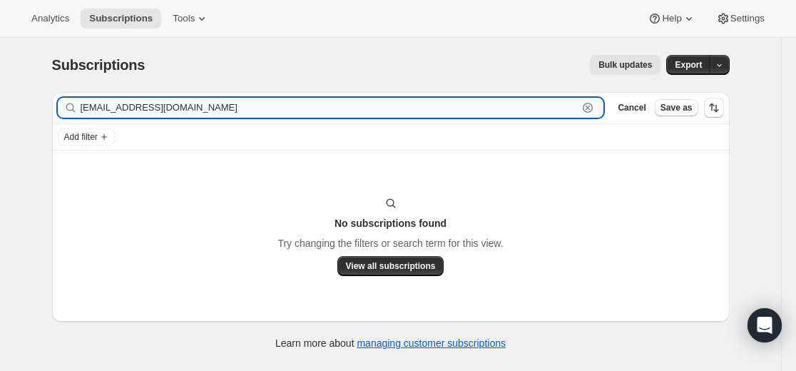
click at [169, 111] on input "Lbae7711@gmail.com" at bounding box center [330, 108] width 498 height 20
paste input "26580287661"
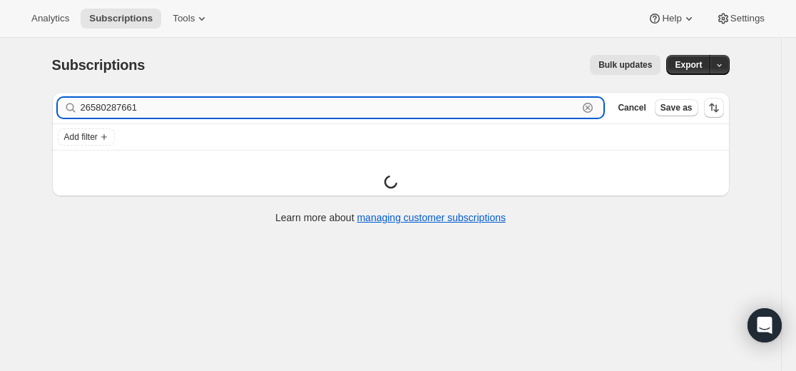
type input "26580287661"
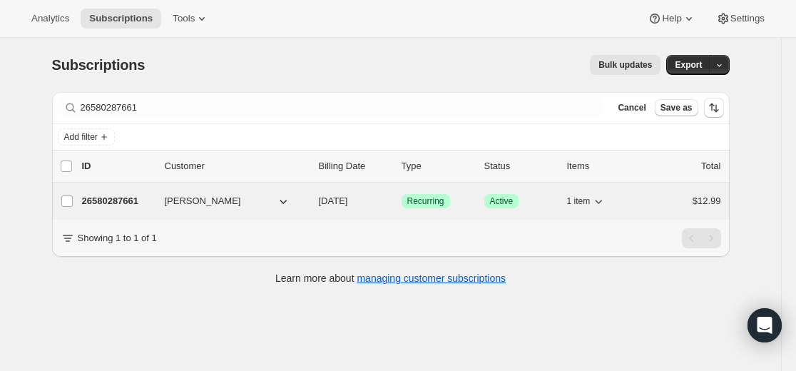
click at [123, 202] on p "26580287661" at bounding box center [117, 201] width 71 height 14
